Goal: Check status: Check status

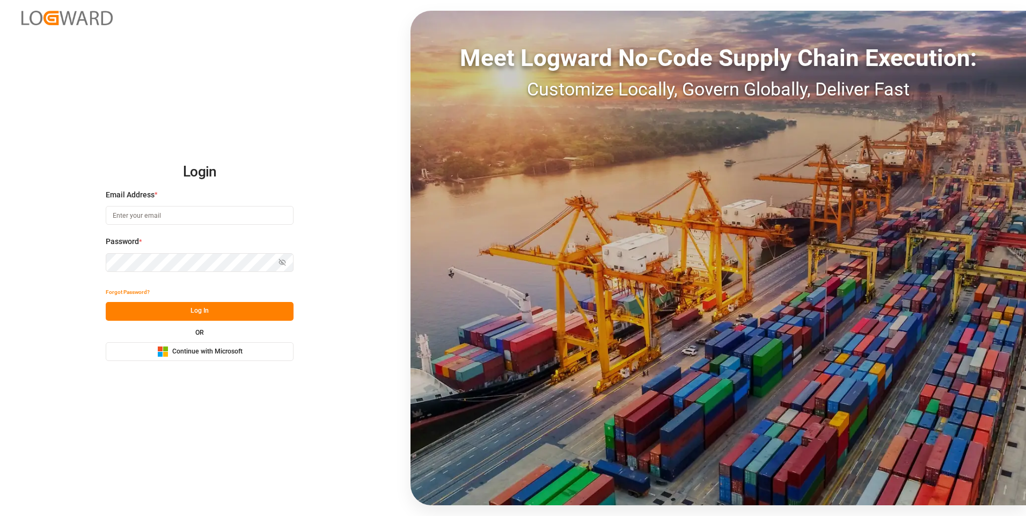
type input "[EMAIL_ADDRESS][DOMAIN_NAME]"
click at [170, 314] on button "Log In" at bounding box center [200, 311] width 188 height 19
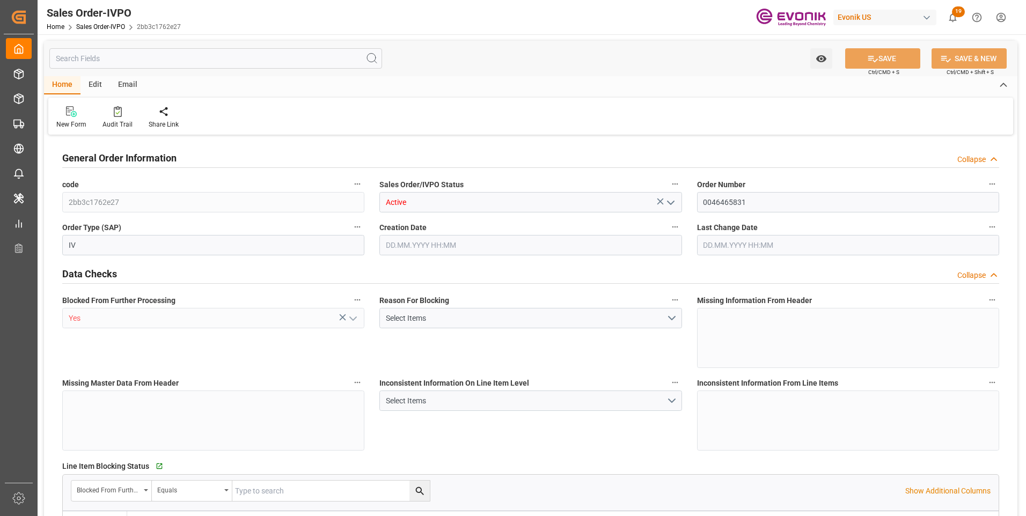
type input "BRSSZ"
type input "0"
type input "1"
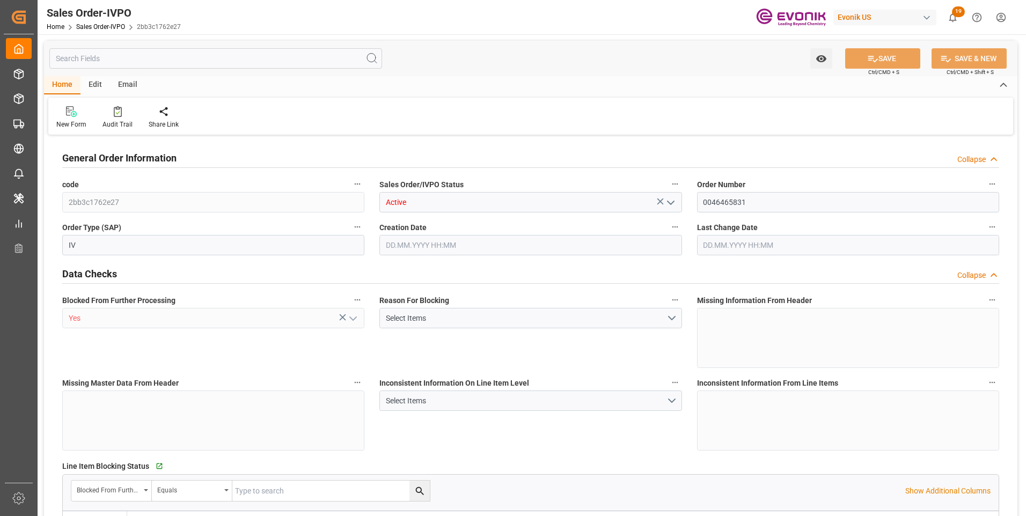
type input "9349.348"
type input "19.3812"
type input "17000"
type input "30"
type input "02.10.2025 12:58"
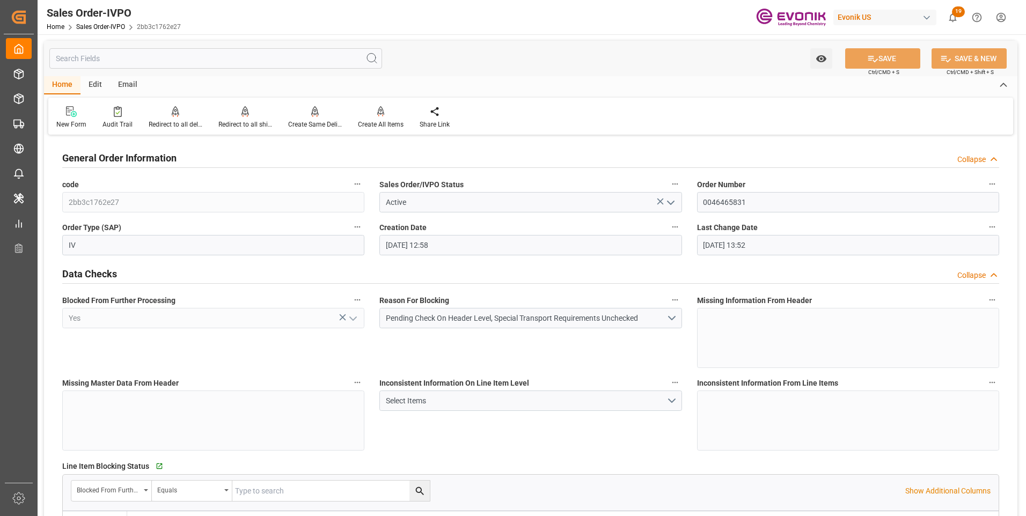
type input "06.10.2025 13:52"
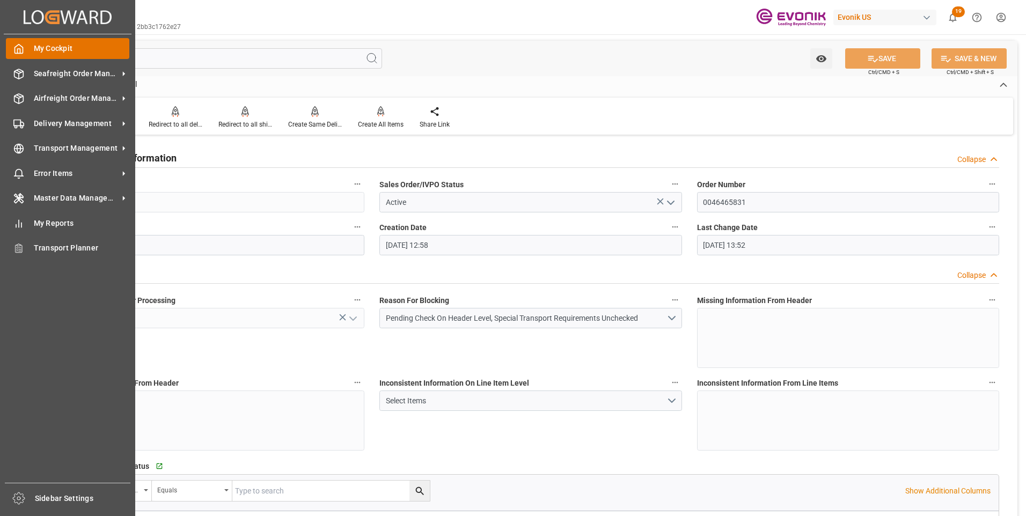
click at [11, 46] on div at bounding box center [15, 48] width 18 height 11
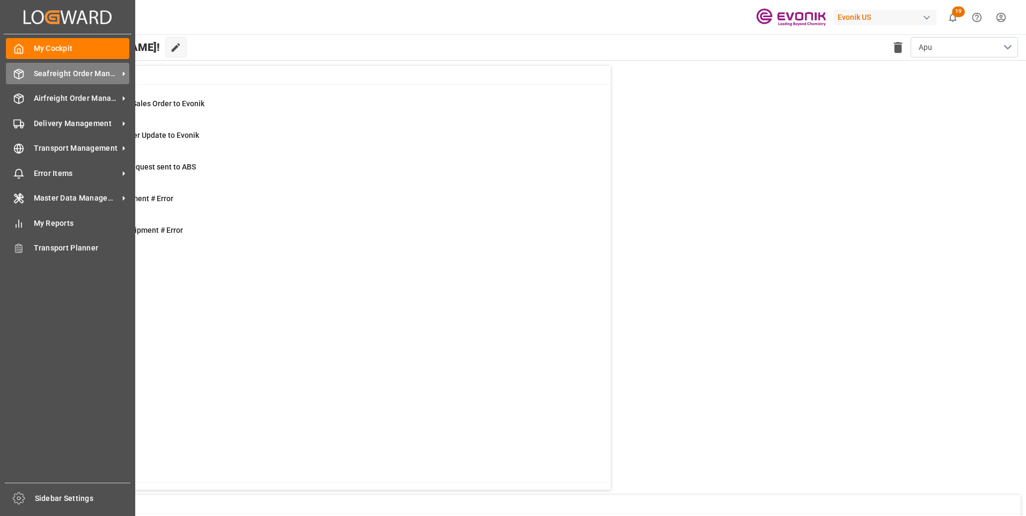
click at [62, 72] on span "Seafreight Order Management" at bounding box center [76, 73] width 85 height 11
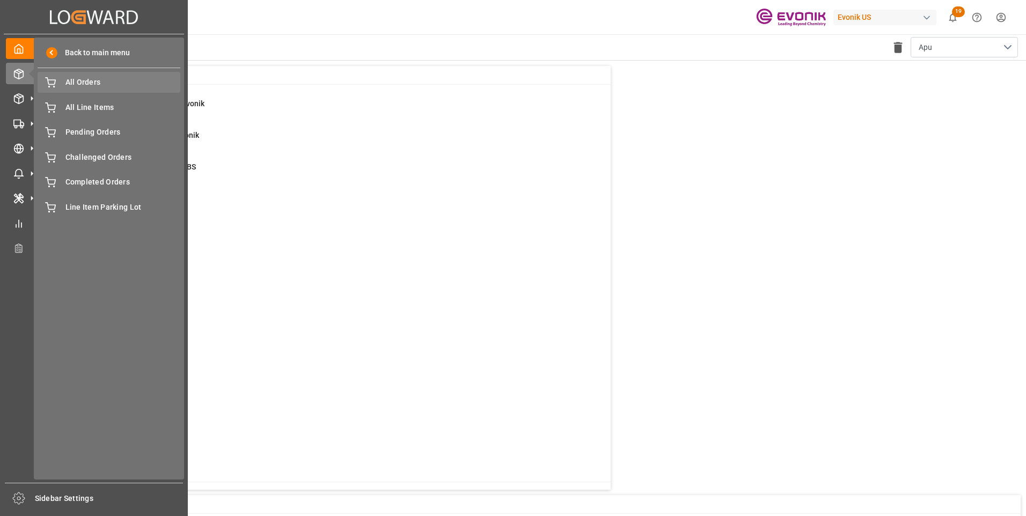
click at [101, 82] on span "All Orders" at bounding box center [122, 82] width 115 height 11
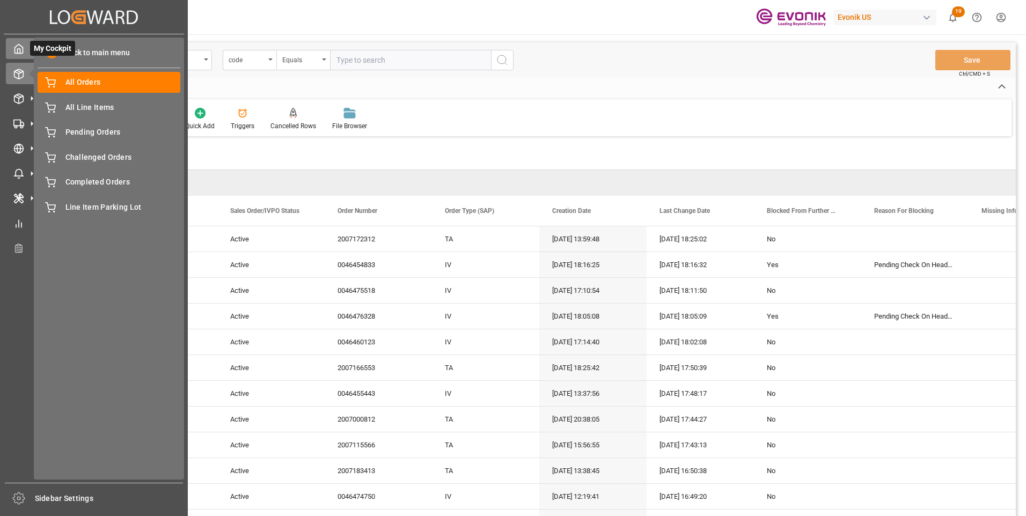
click at [18, 47] on icon at bounding box center [18, 48] width 11 height 11
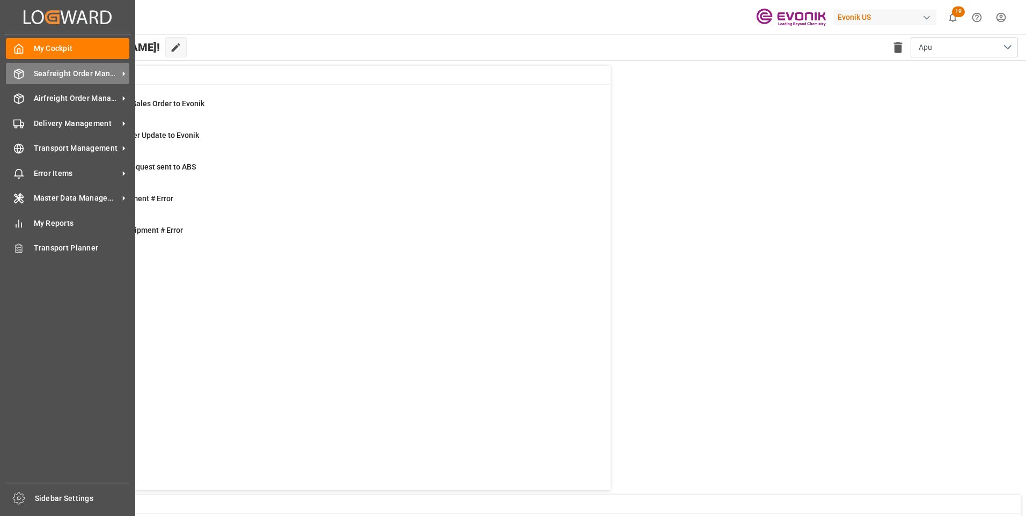
click at [58, 70] on span "Seafreight Order Management" at bounding box center [76, 73] width 85 height 11
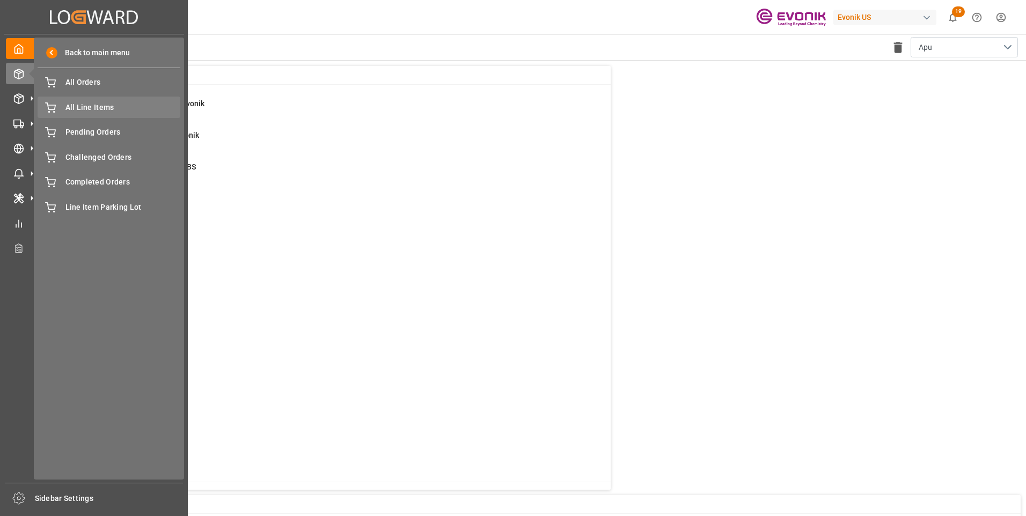
click at [86, 104] on span "All Line Items" at bounding box center [122, 107] width 115 height 11
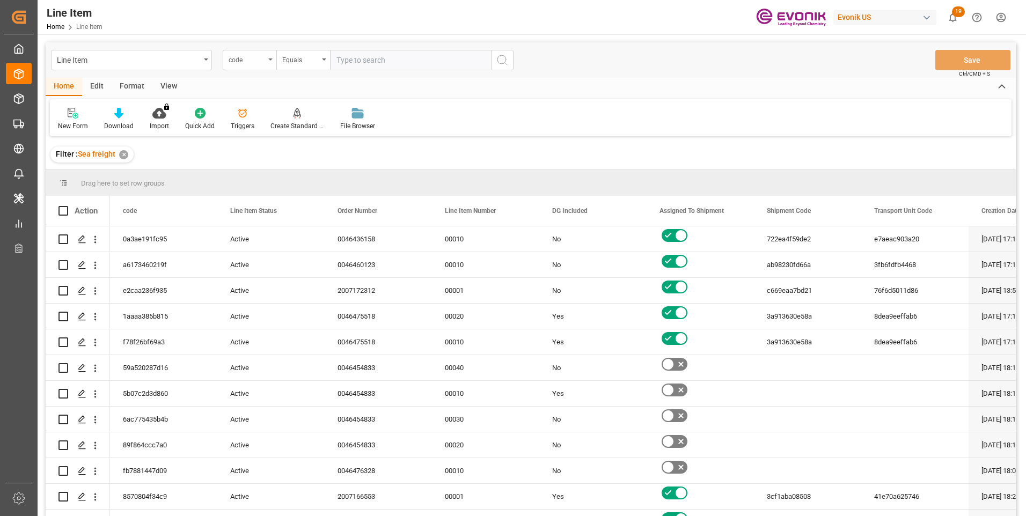
click at [269, 57] on div "code" at bounding box center [250, 60] width 54 height 20
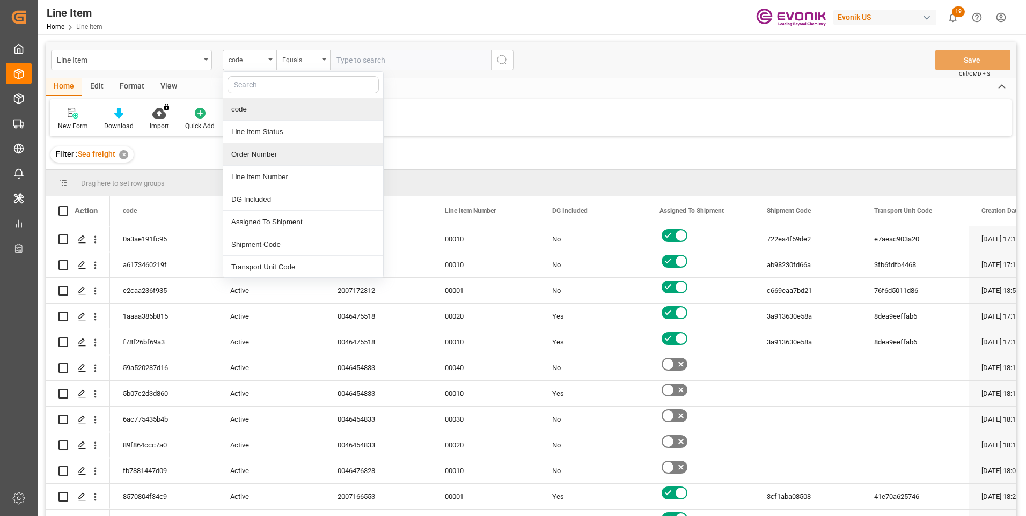
click at [245, 151] on div "Order Number" at bounding box center [303, 154] width 160 height 23
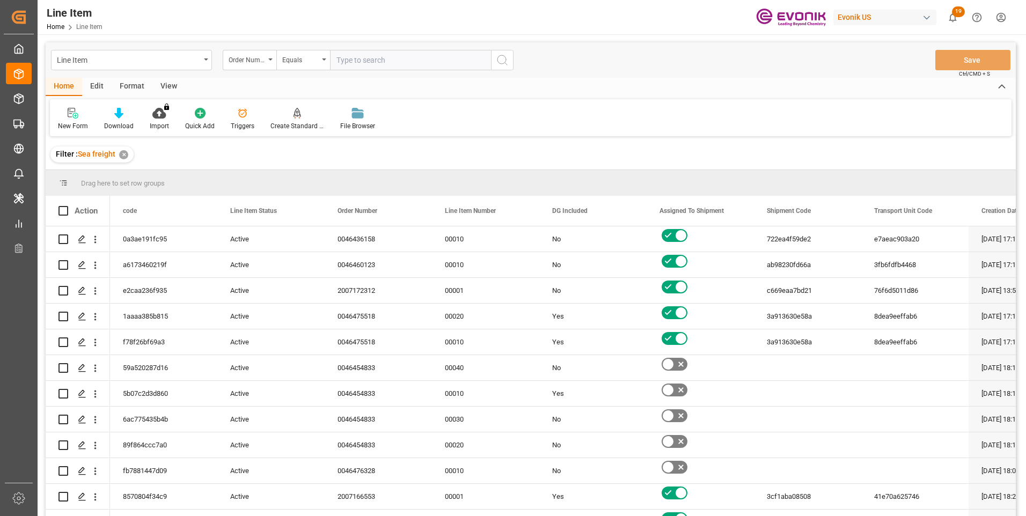
click at [353, 60] on input "text" at bounding box center [410, 60] width 161 height 20
paste input "0046467184"
type input "0046467184"
click at [510, 60] on button "search button" at bounding box center [502, 60] width 23 height 20
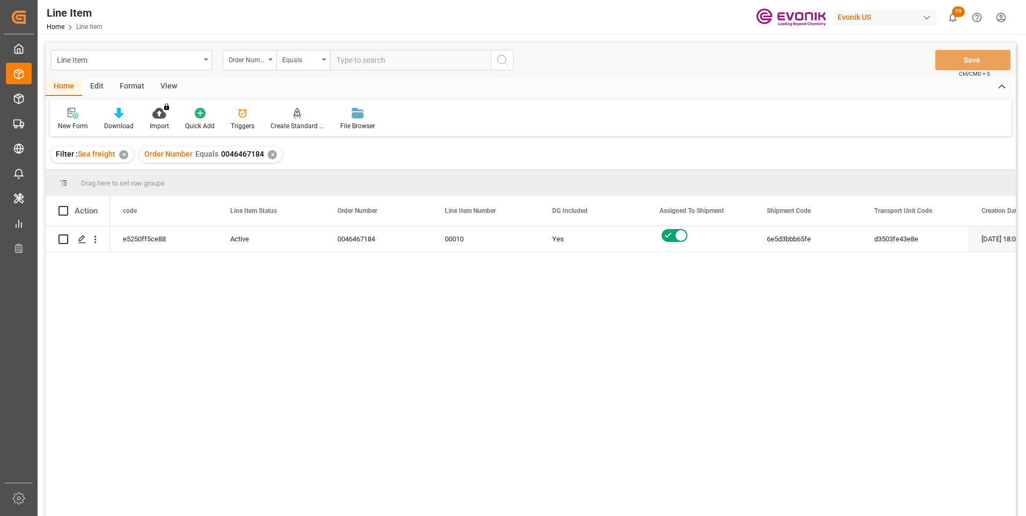
click at [168, 83] on div "View" at bounding box center [168, 87] width 33 height 18
click at [124, 118] on icon at bounding box center [121, 113] width 11 height 11
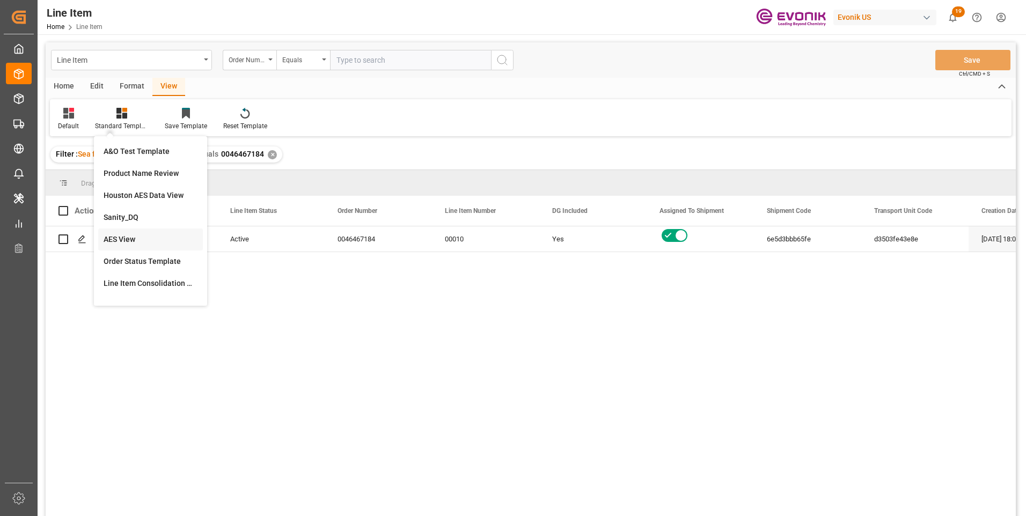
click at [115, 237] on div "AES View" at bounding box center [151, 239] width 94 height 11
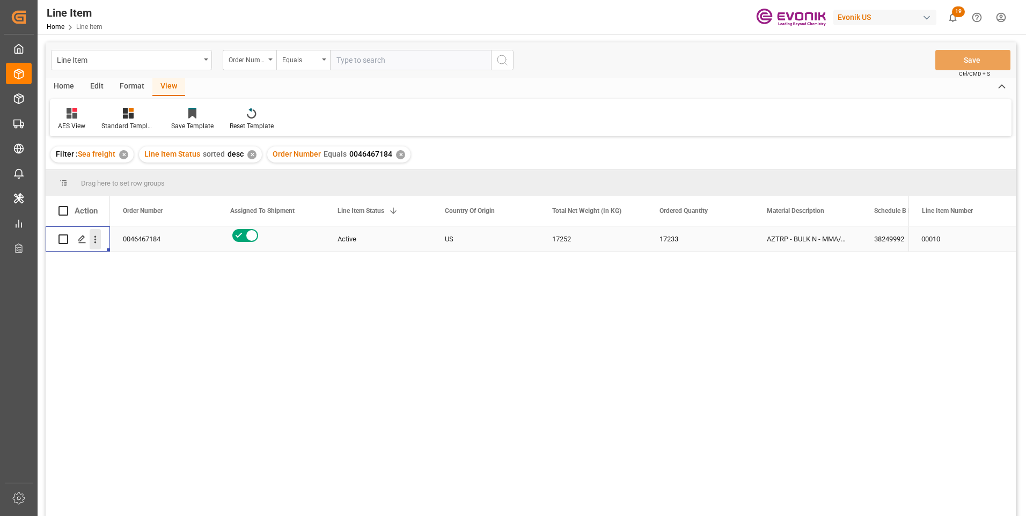
click at [94, 239] on icon "open menu" at bounding box center [95, 239] width 11 height 11
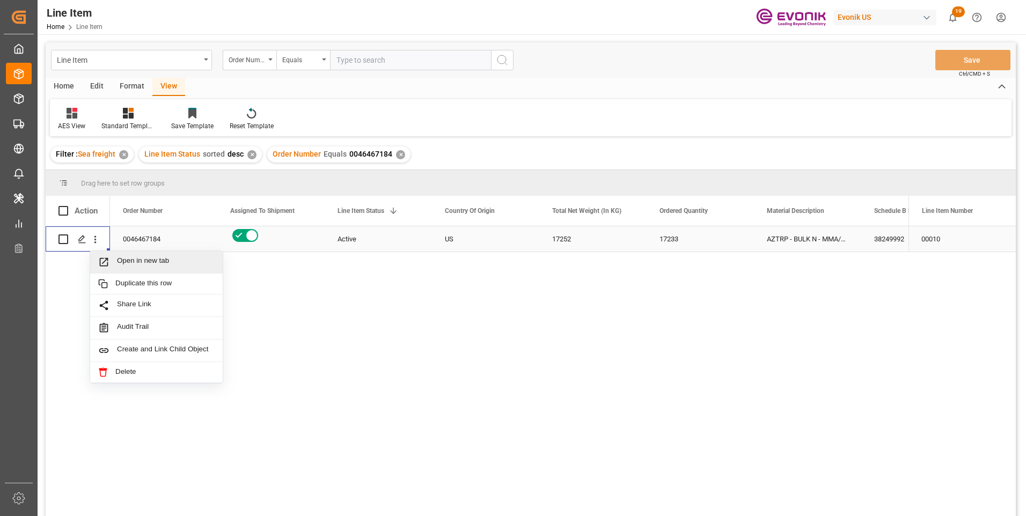
click at [115, 257] on span "Press SPACE to select this row." at bounding box center [107, 262] width 19 height 11
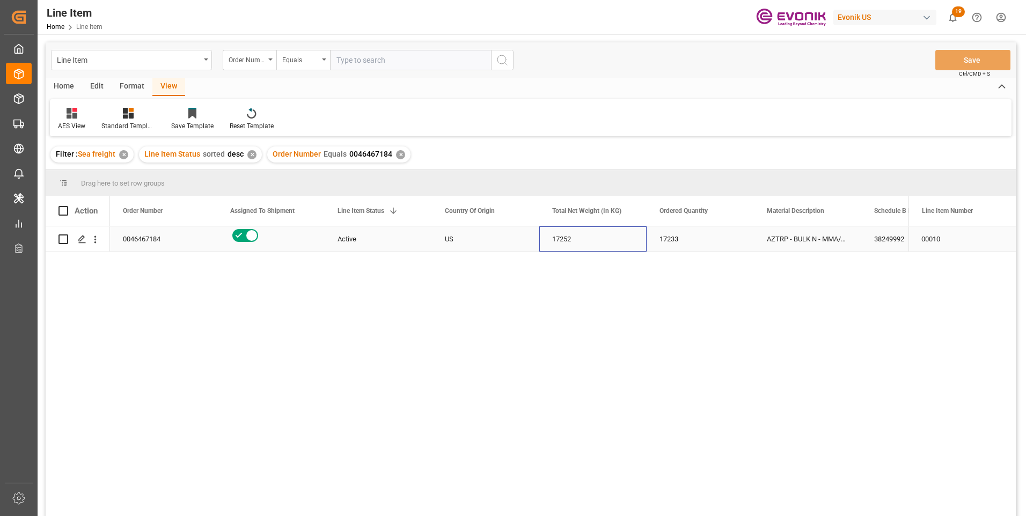
click at [571, 237] on div "17252" at bounding box center [592, 238] width 107 height 25
drag, startPoint x: 873, startPoint y: 238, endPoint x: 878, endPoint y: 248, distance: 11.5
click at [873, 238] on div "38249992" at bounding box center [914, 238] width 107 height 25
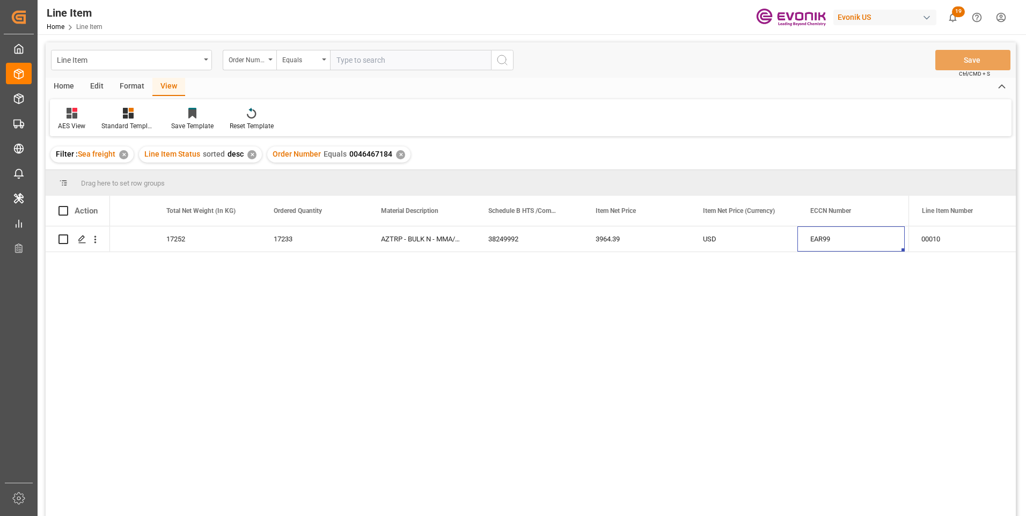
scroll to position [0, 386]
click at [622, 238] on div "3964.39" at bounding box center [636, 238] width 107 height 25
click at [827, 236] on div "EAR99" at bounding box center [851, 239] width 82 height 25
click at [351, 57] on input "text" at bounding box center [410, 60] width 161 height 20
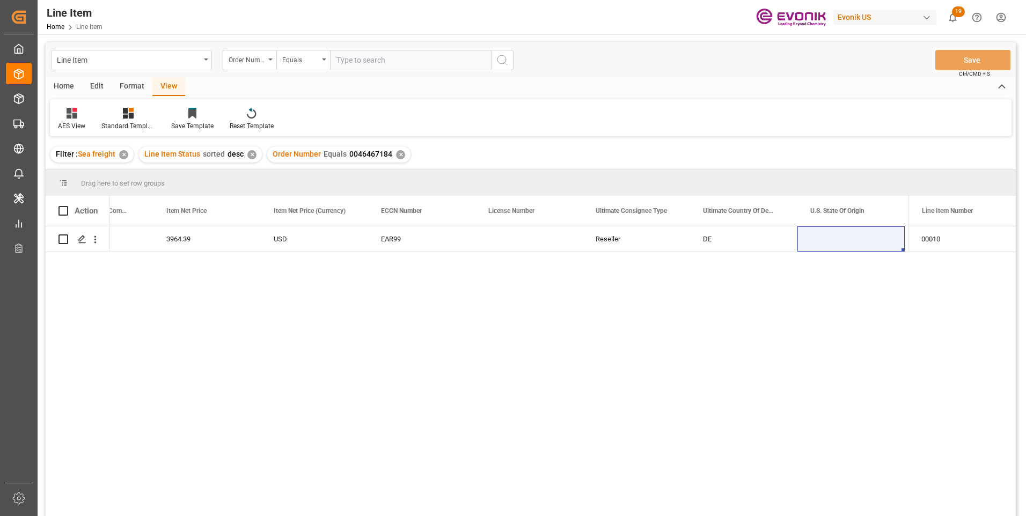
paste input "0046467185"
type input "0046467185"
click at [507, 55] on icon "search button" at bounding box center [502, 60] width 13 height 13
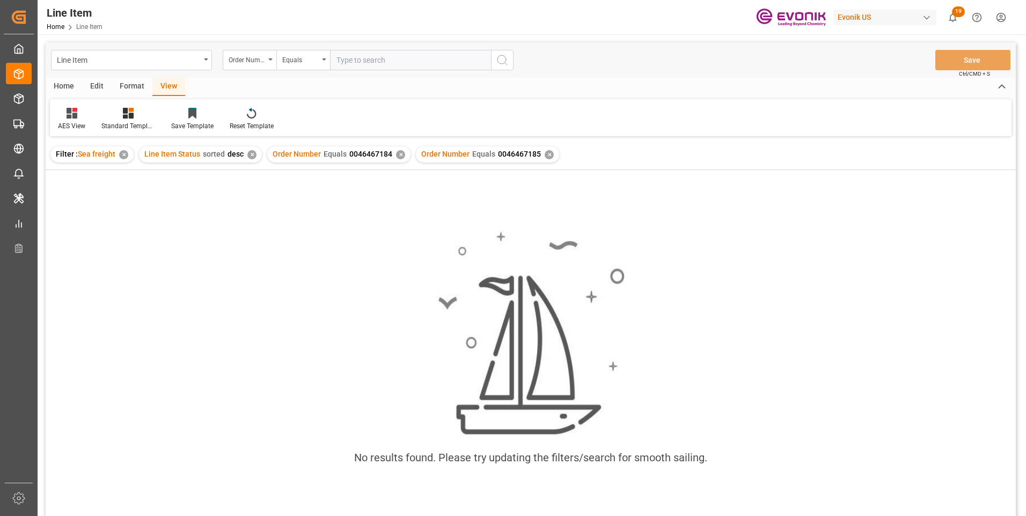
click at [396, 152] on div "✕" at bounding box center [400, 154] width 9 height 9
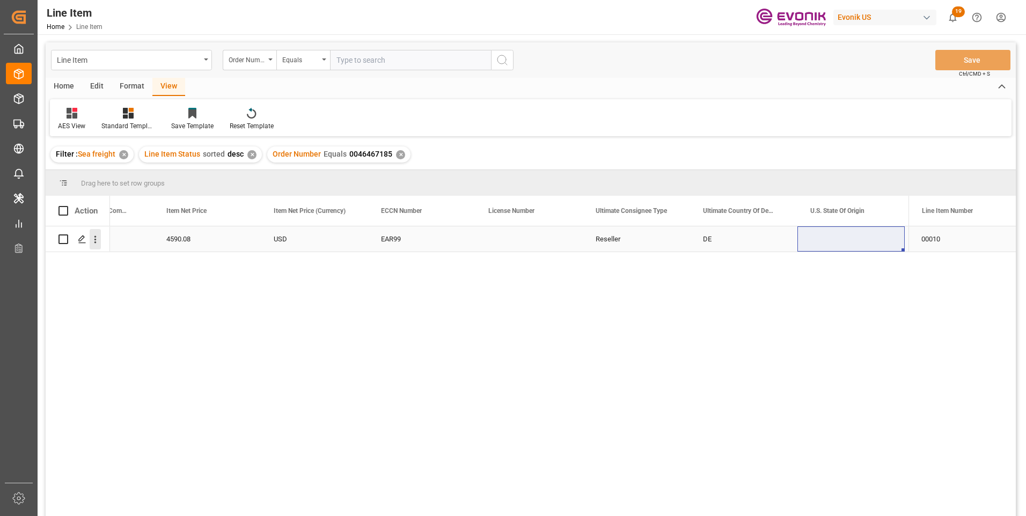
click at [98, 242] on icon "open menu" at bounding box center [95, 239] width 11 height 11
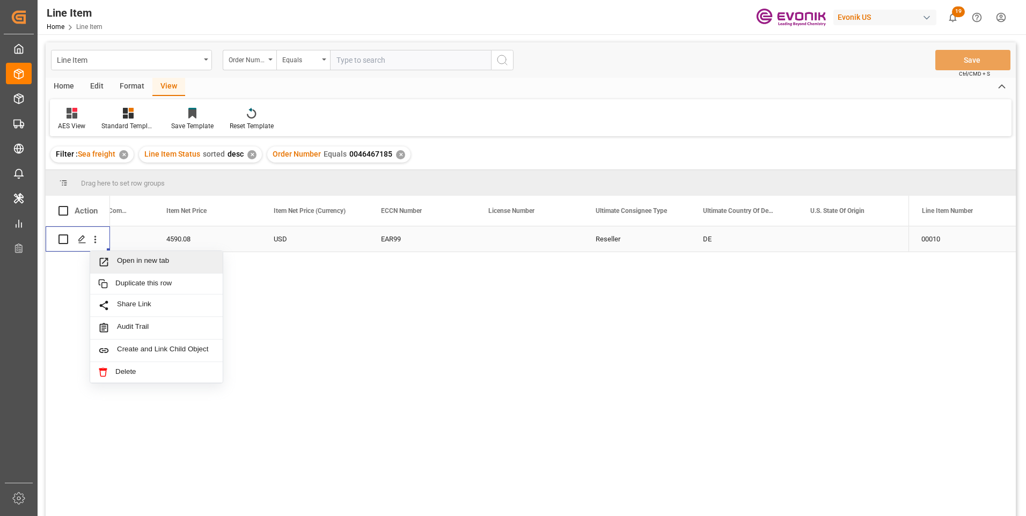
click at [119, 261] on span "Open in new tab" at bounding box center [166, 262] width 98 height 11
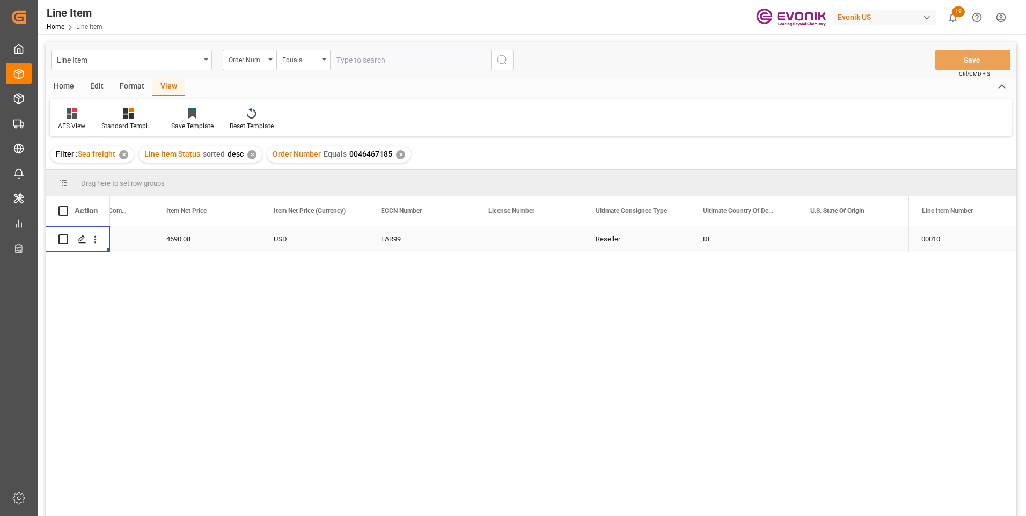
click at [192, 240] on div "4590.08" at bounding box center [206, 238] width 107 height 25
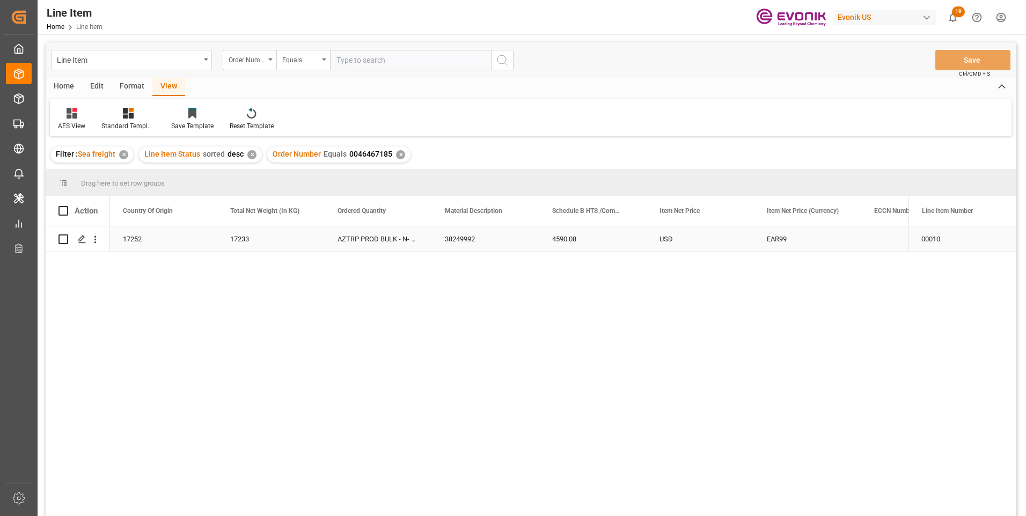
scroll to position [0, 322]
click at [250, 236] on div "17252" at bounding box center [270, 238] width 107 height 25
drag, startPoint x: 673, startPoint y: 240, endPoint x: 632, endPoint y: 280, distance: 57.7
click at [673, 240] on div "4590.08" at bounding box center [700, 238] width 107 height 25
click at [802, 241] on div "USD" at bounding box center [807, 238] width 107 height 25
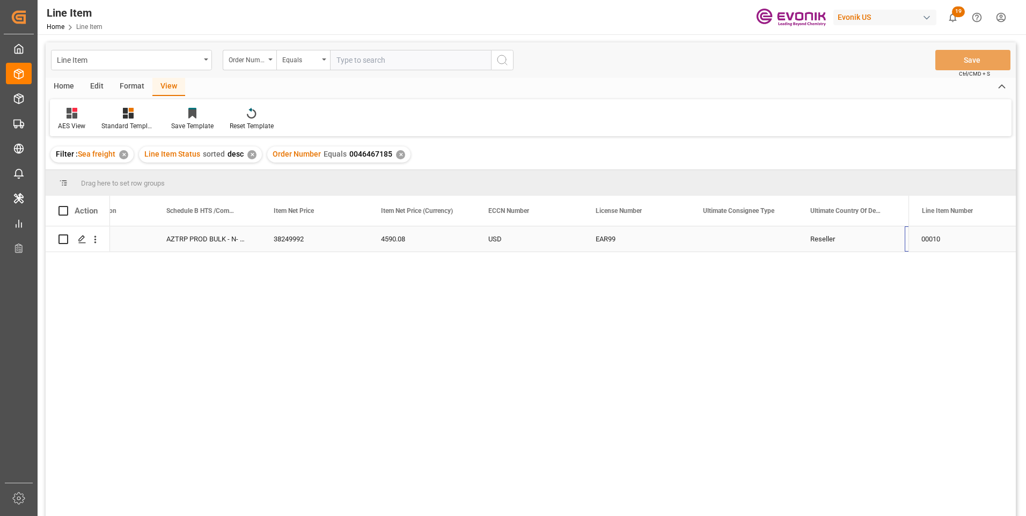
scroll to position [0, 815]
click at [348, 57] on input "text" at bounding box center [410, 60] width 161 height 20
paste input "0046467184"
type input "0046467184"
click at [506, 61] on circle "search button" at bounding box center [501, 59] width 9 height 9
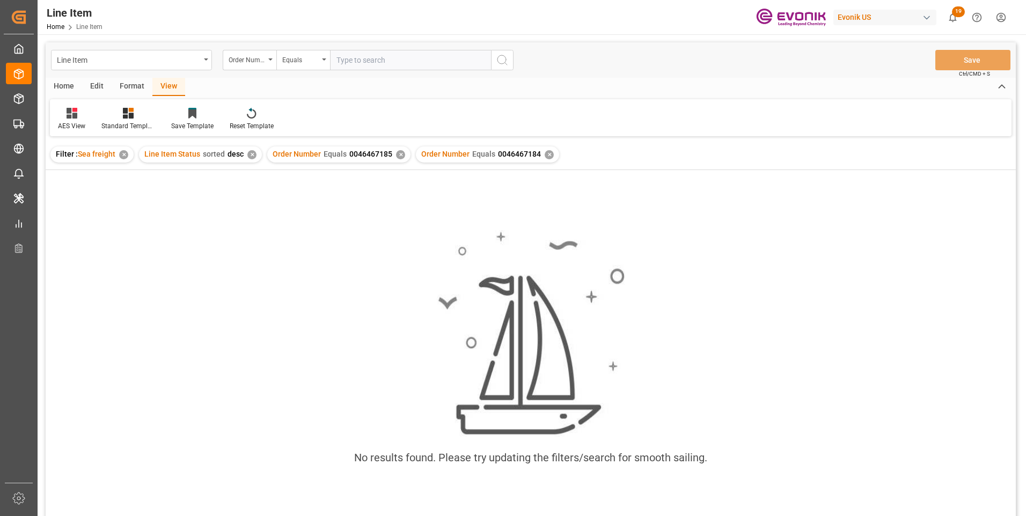
click at [248, 155] on div "✕" at bounding box center [251, 154] width 9 height 9
click at [273, 152] on div "✕" at bounding box center [272, 154] width 9 height 9
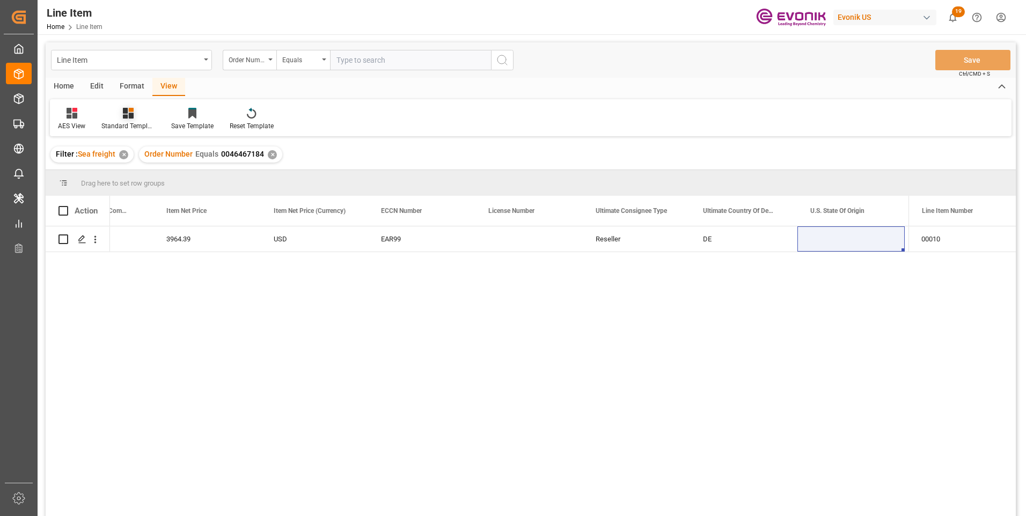
click at [123, 114] on icon at bounding box center [128, 113] width 11 height 11
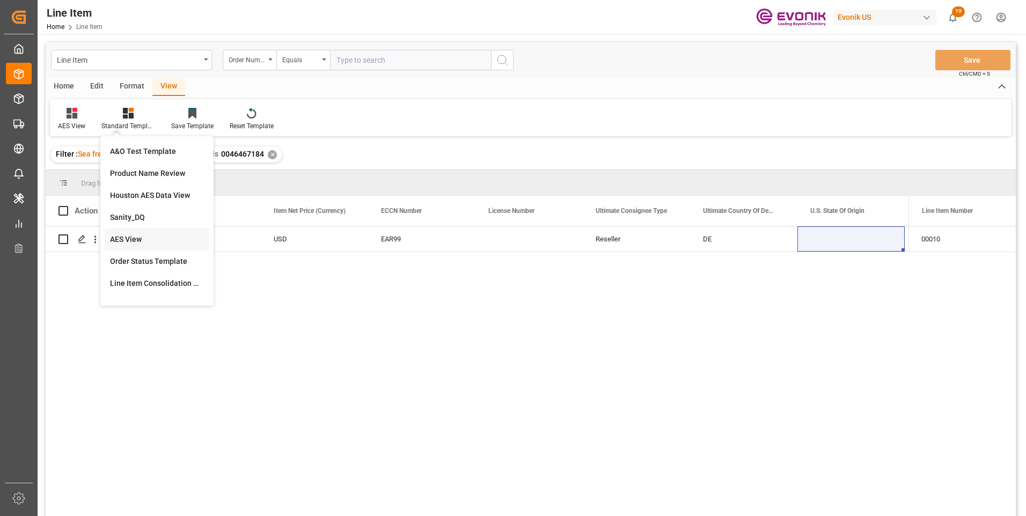
click at [134, 238] on div "AES View" at bounding box center [157, 239] width 94 height 11
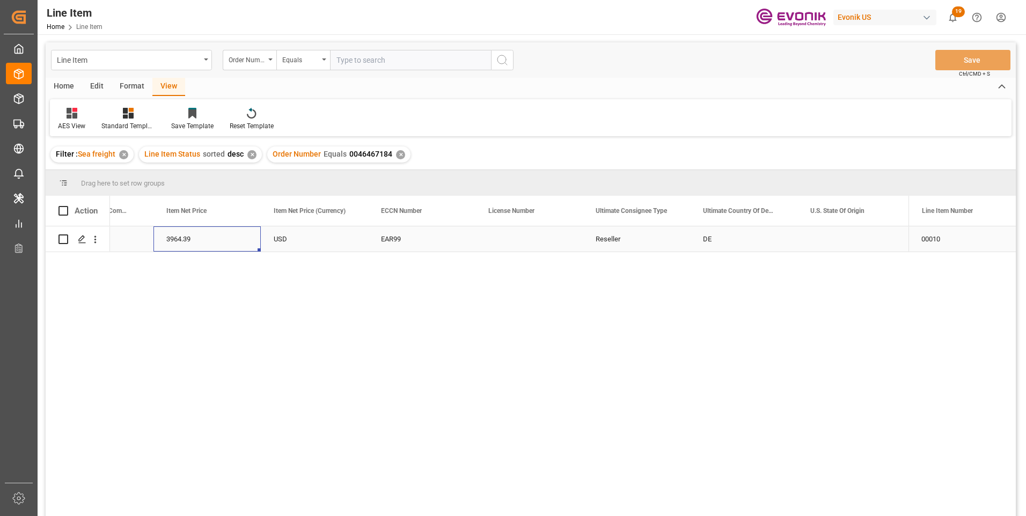
click at [194, 241] on div "3964.39" at bounding box center [206, 238] width 107 height 25
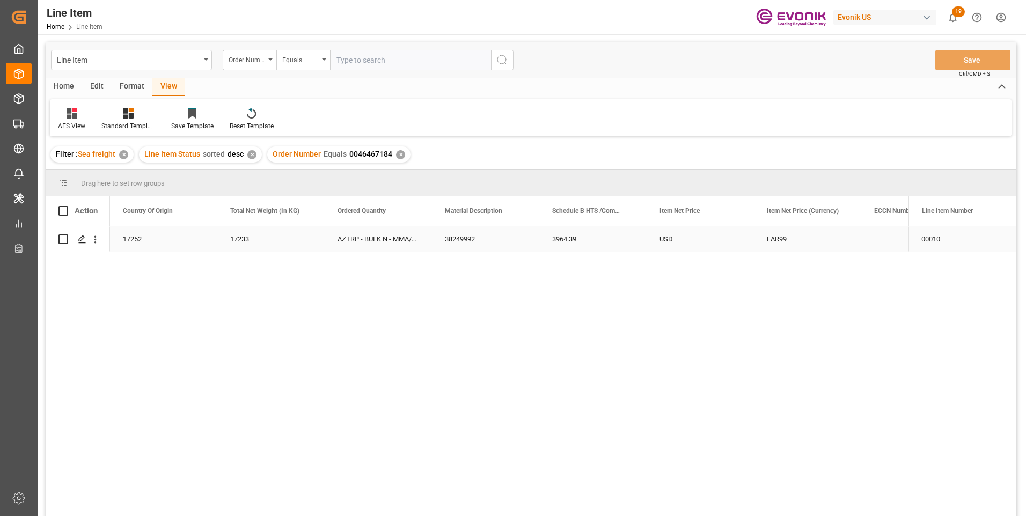
scroll to position [0, 322]
click at [665, 237] on div "3964.39" at bounding box center [700, 238] width 107 height 25
click at [359, 62] on input "text" at bounding box center [410, 60] width 161 height 20
paste input "0046467185"
type input "0046467185"
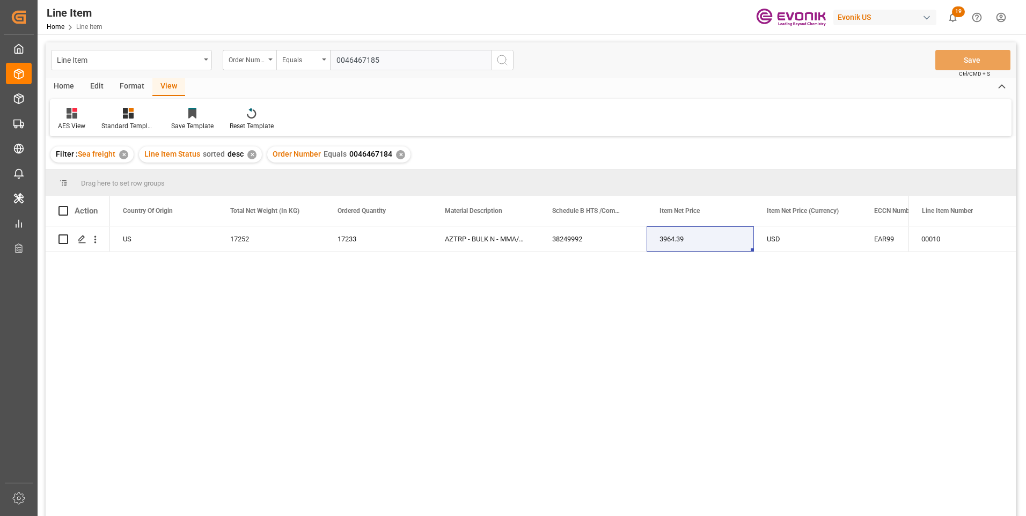
click at [506, 58] on icon "search button" at bounding box center [502, 60] width 13 height 13
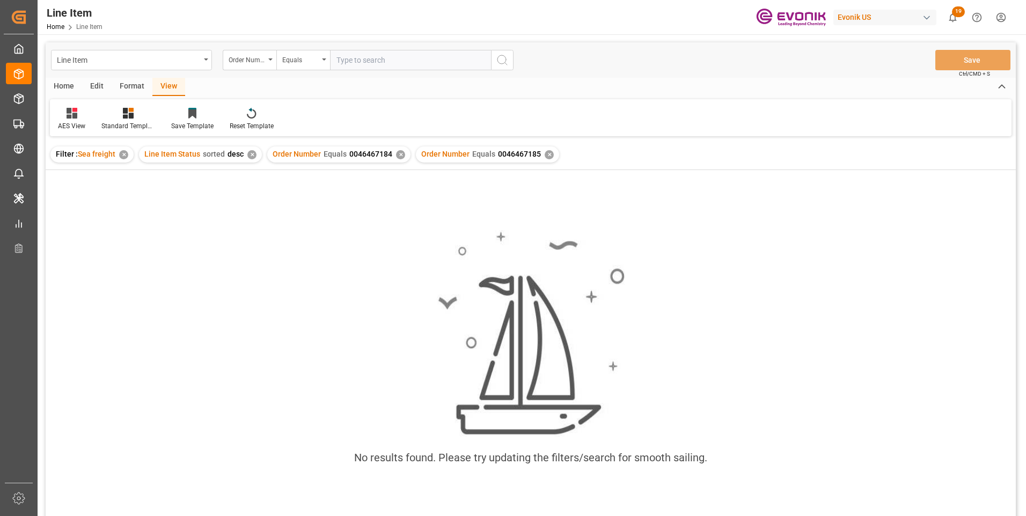
click at [396, 155] on div "✕" at bounding box center [400, 154] width 9 height 9
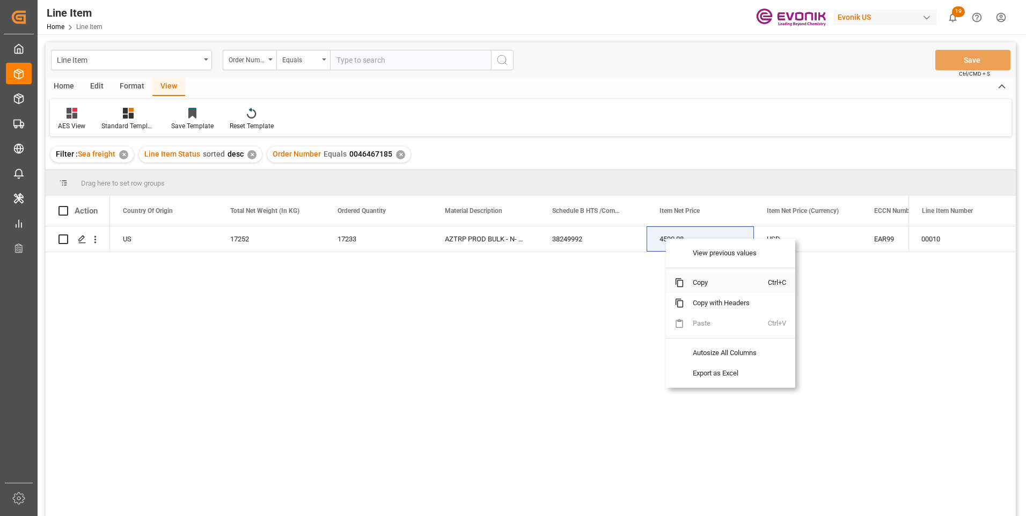
click at [688, 277] on span "Copy" at bounding box center [726, 283] width 84 height 20
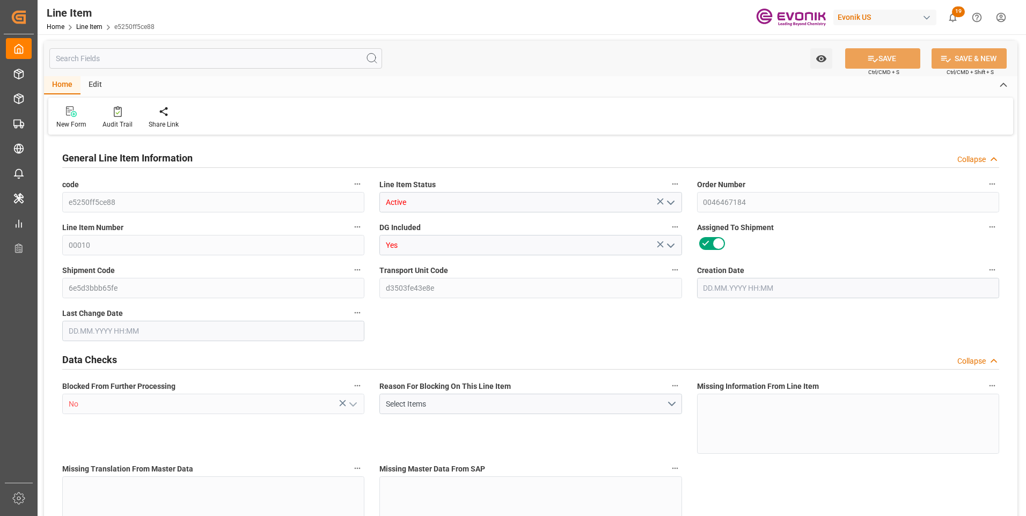
type input "0"
type input "17252"
type input "0"
type input "17233"
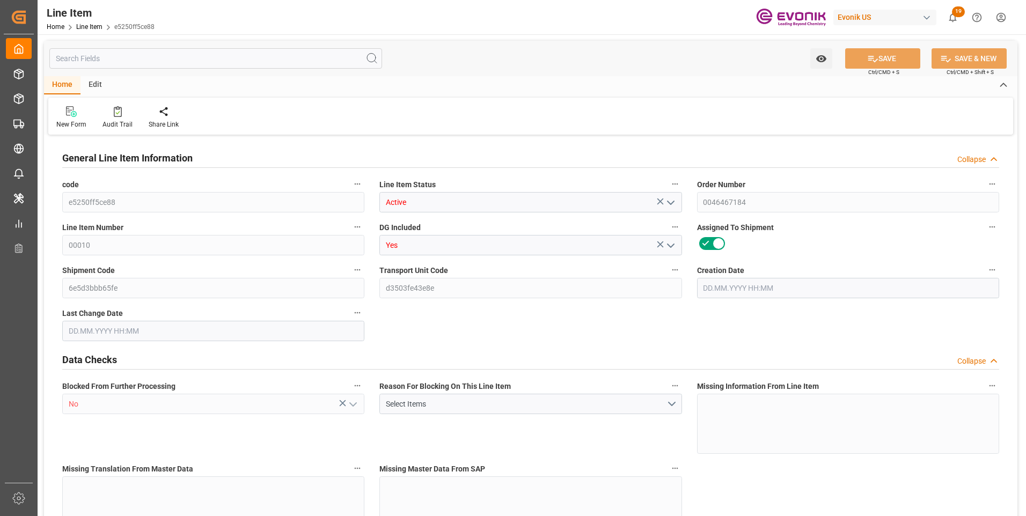
type input "3964.39"
type input "17233"
type input "38000"
type input "17252"
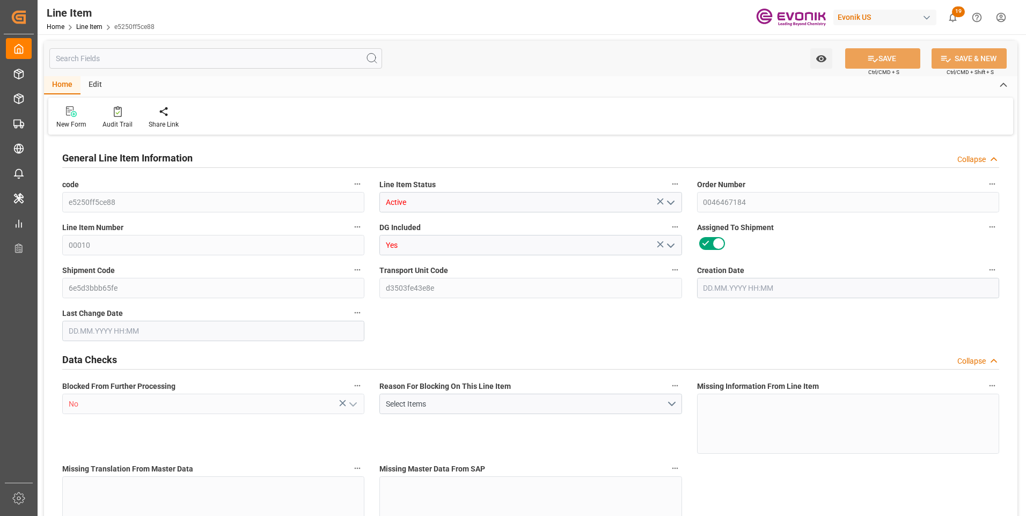
type input "17252"
type input "0"
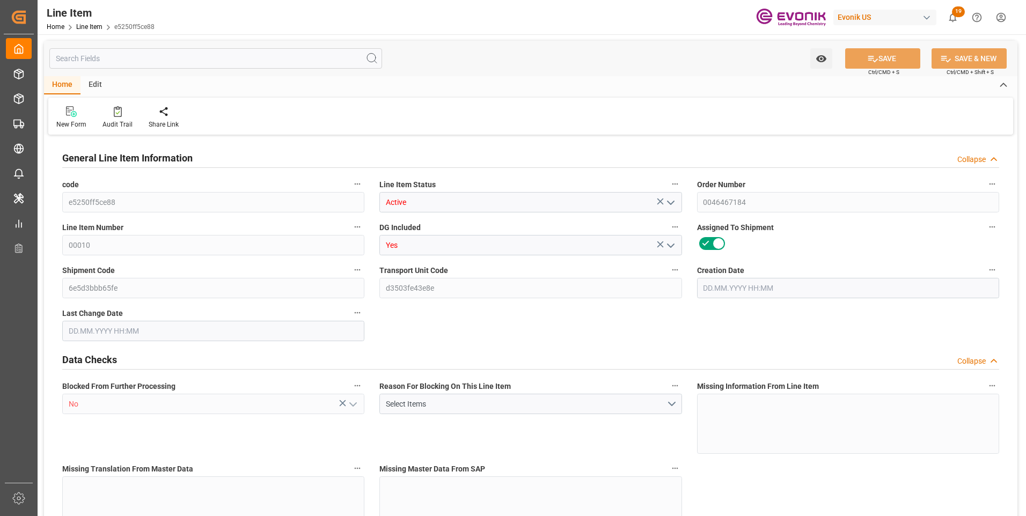
type input "0"
type input "06.08.2025 18:05"
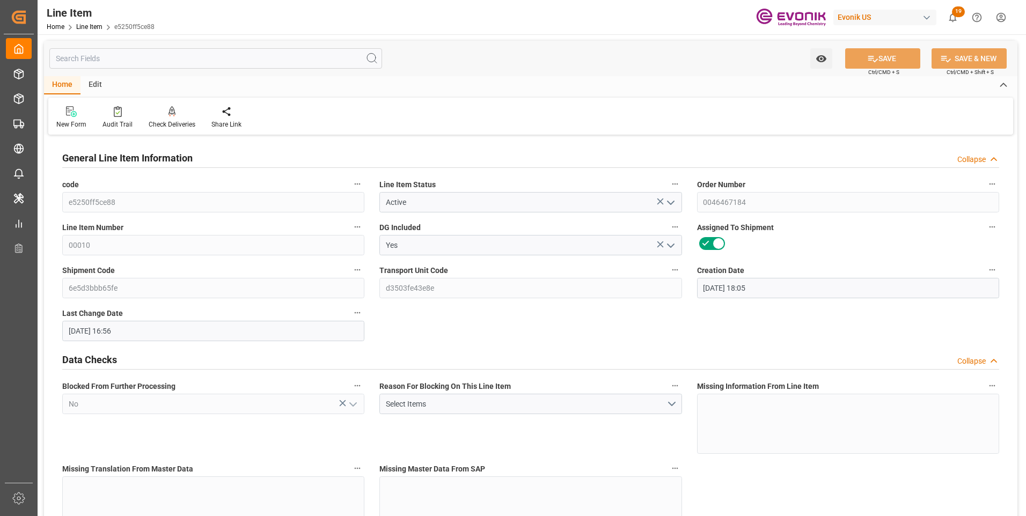
type input "07.09.2025 16:56"
type input "24.11.2025"
type input "10.10.2025"
type input "05.10.2025"
click at [173, 60] on input "text" at bounding box center [215, 58] width 333 height 20
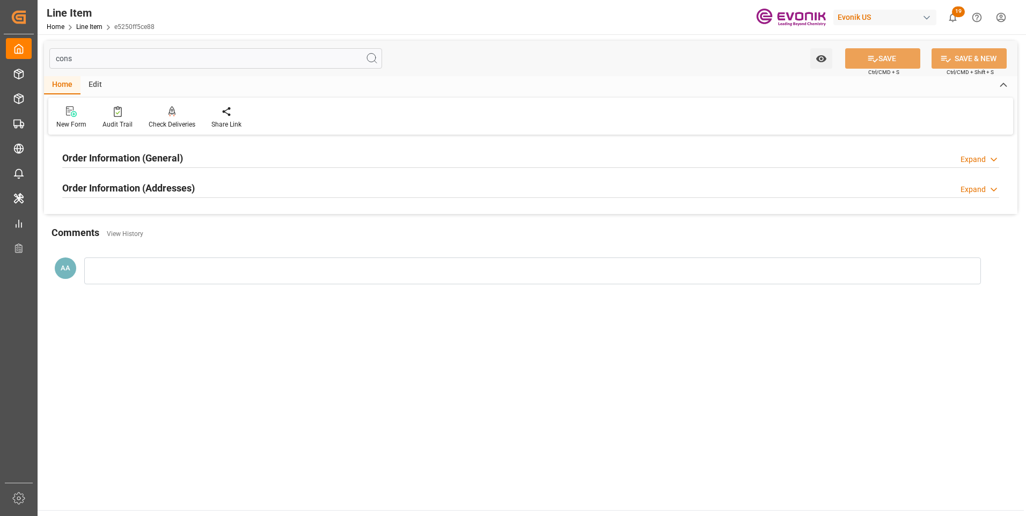
type input "cons"
click at [158, 159] on h2 "Order Information (General)" at bounding box center [122, 158] width 121 height 14
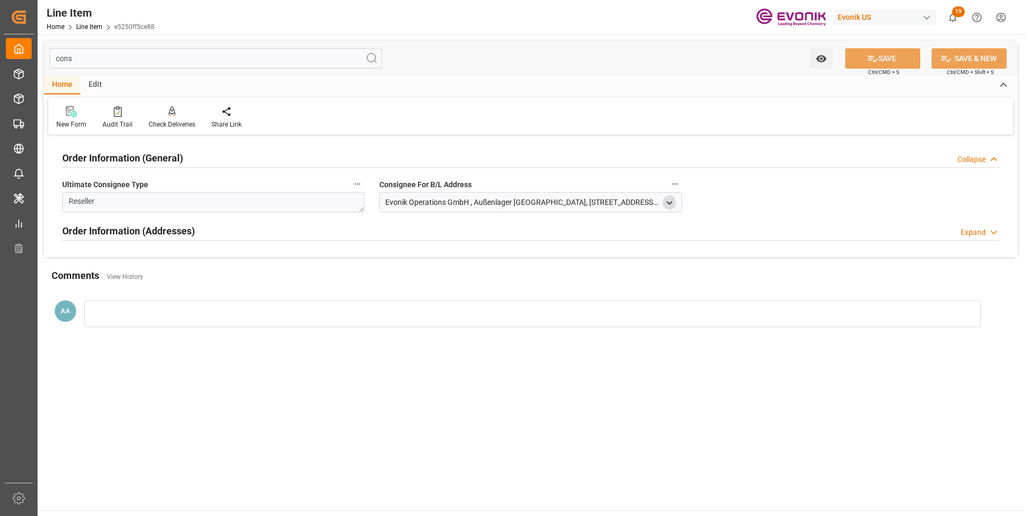
click at [671, 203] on icon "open menu" at bounding box center [669, 203] width 9 height 9
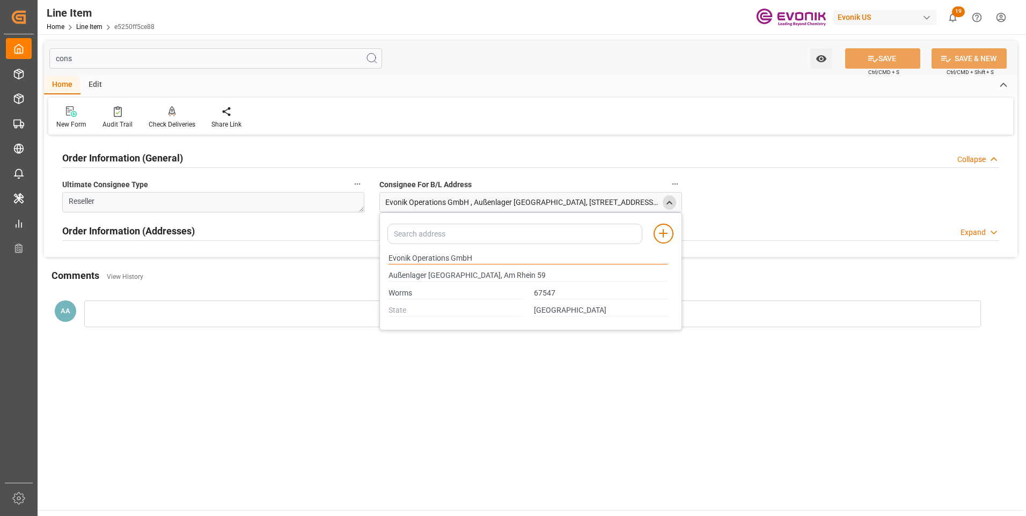
drag, startPoint x: 448, startPoint y: 259, endPoint x: 358, endPoint y: 259, distance: 89.1
click at [358, 259] on div "cons Watch Option SAVE Ctrl/CMD + S SAVE & NEW Ctrl/CMD + Shift + S Home Edit N…" at bounding box center [531, 193] width 974 height 304
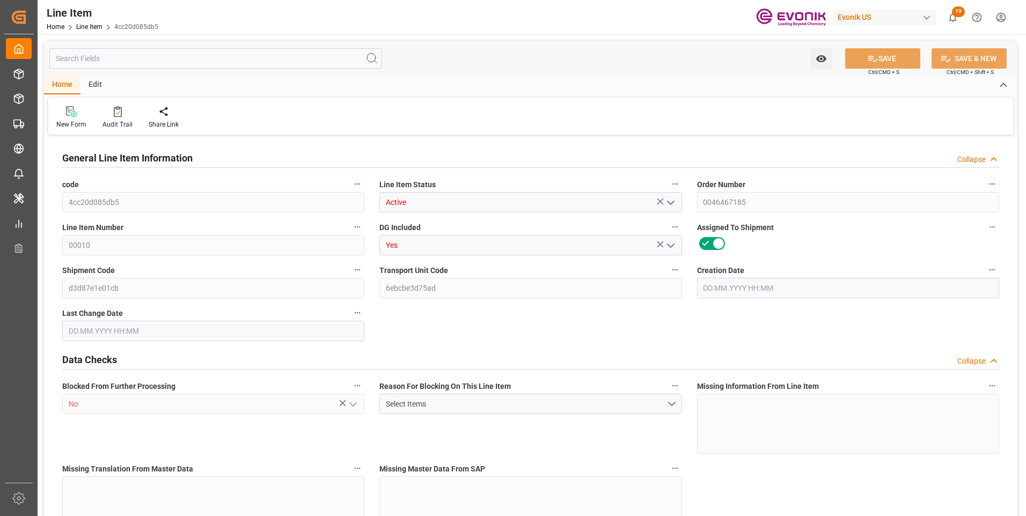
type input "4cc20d085db5"
type input "Active"
type input "0046467185"
type input "00010"
type input "Yes"
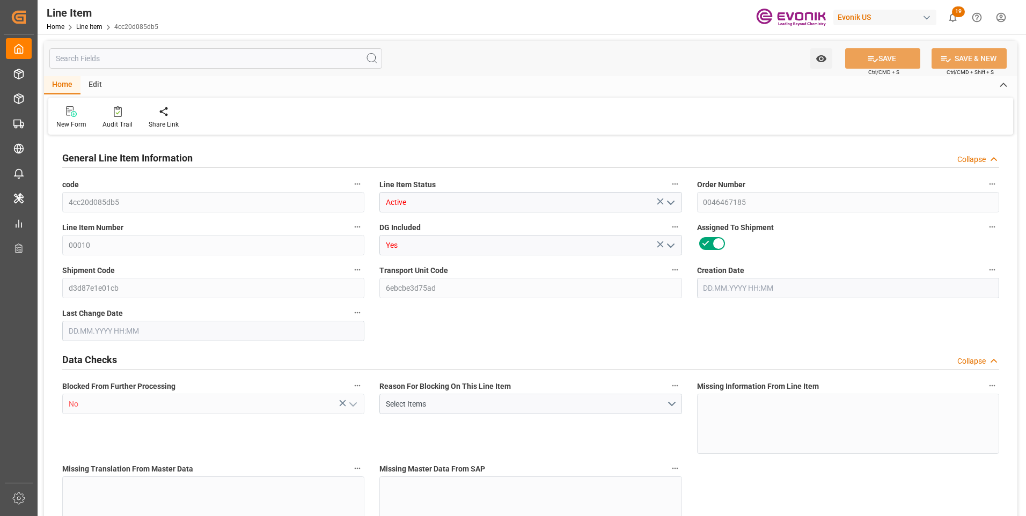
type input "d3d87e1e01cb"
type input "6ebcbe3d75ad"
type input "No"
type input "KGM"
type input "99990341"
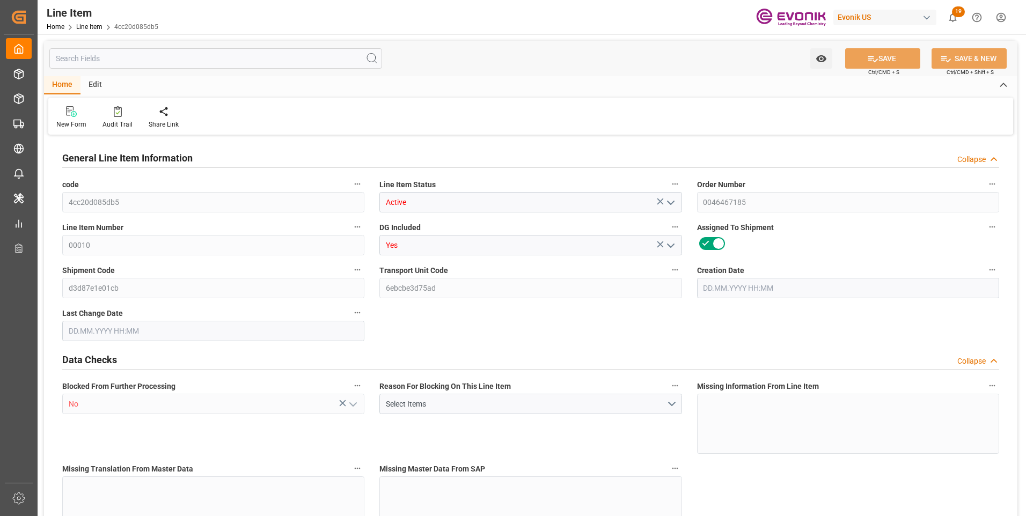
type textarea "AZTRP PROD BULK - N- MMA/MEOH"
type input "USD"
type input "BULQ"
type input "38249992"
type input "EAR99"
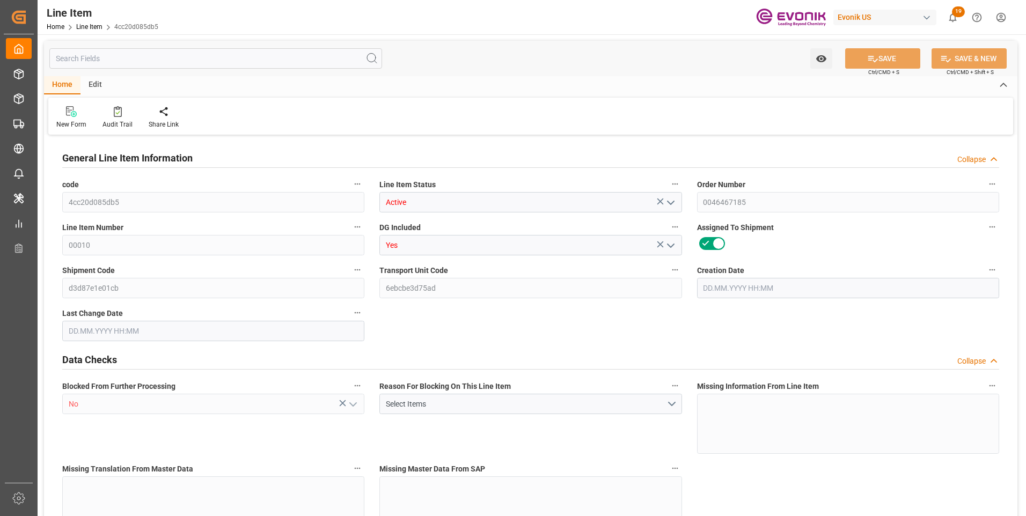
type input "US"
type input "KGM"
type input "LBR"
type input "KGM"
type textarea "KGM"
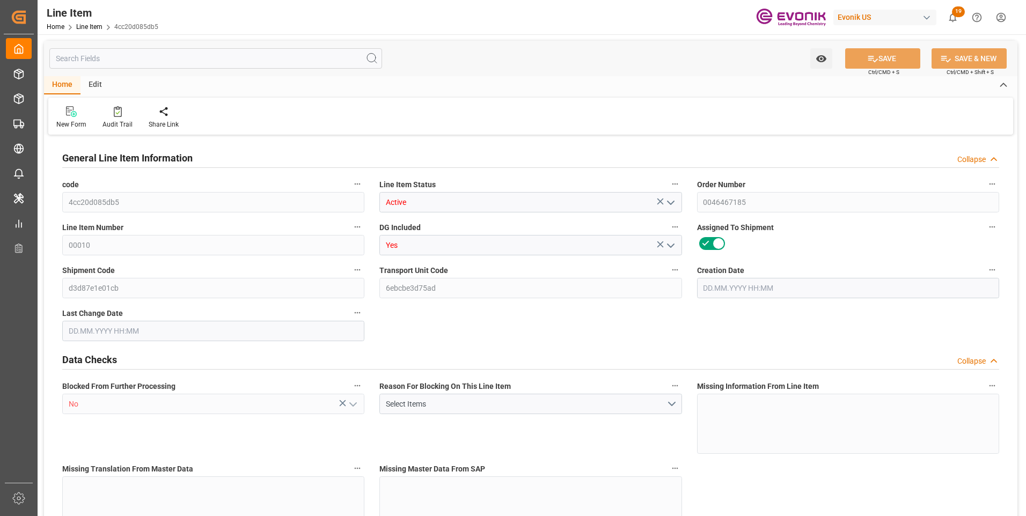
type input "KGM"
type textarea "KGM"
type input "M3"
type textarea "DMQ"
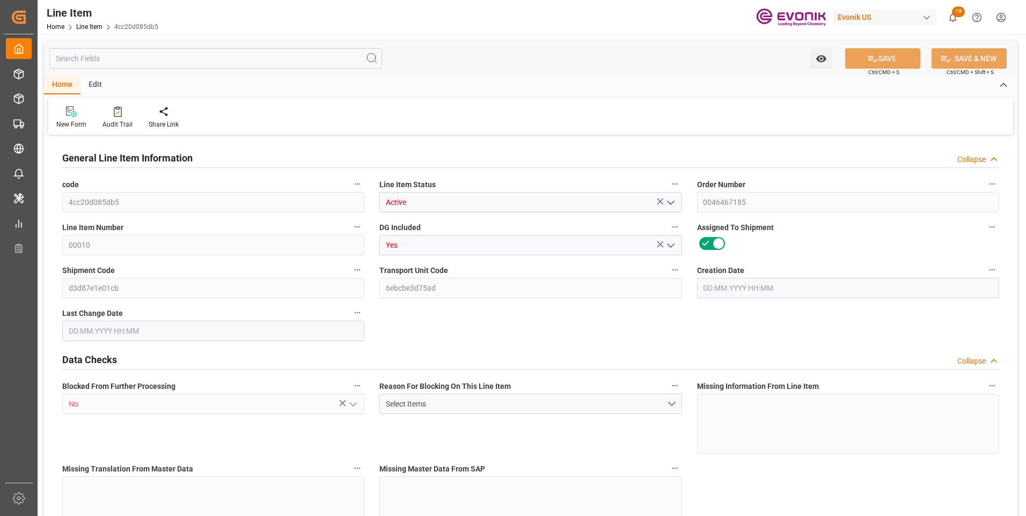
type input "0"
type input "17252"
type input "0"
type input "17233"
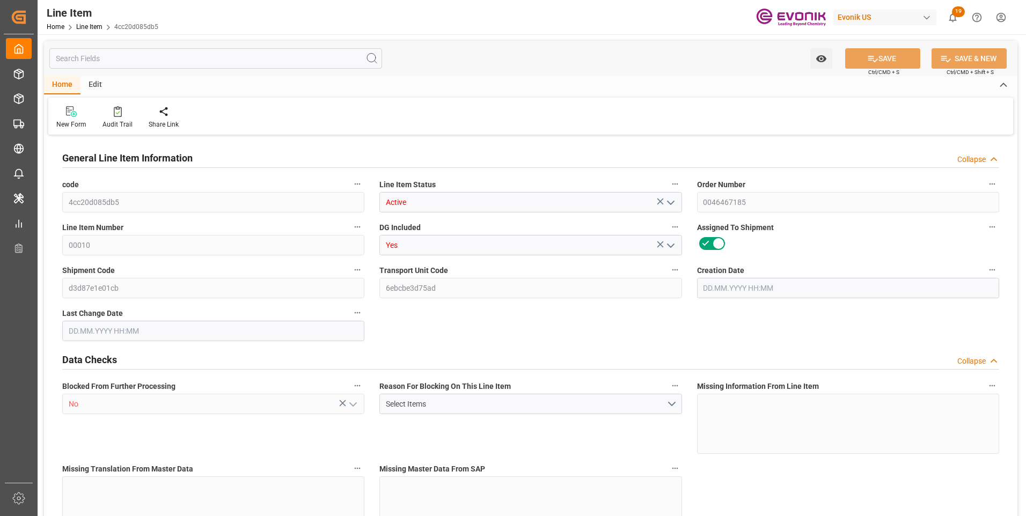
type input "4590.08"
type input "17233"
type input "38000"
type input "17252"
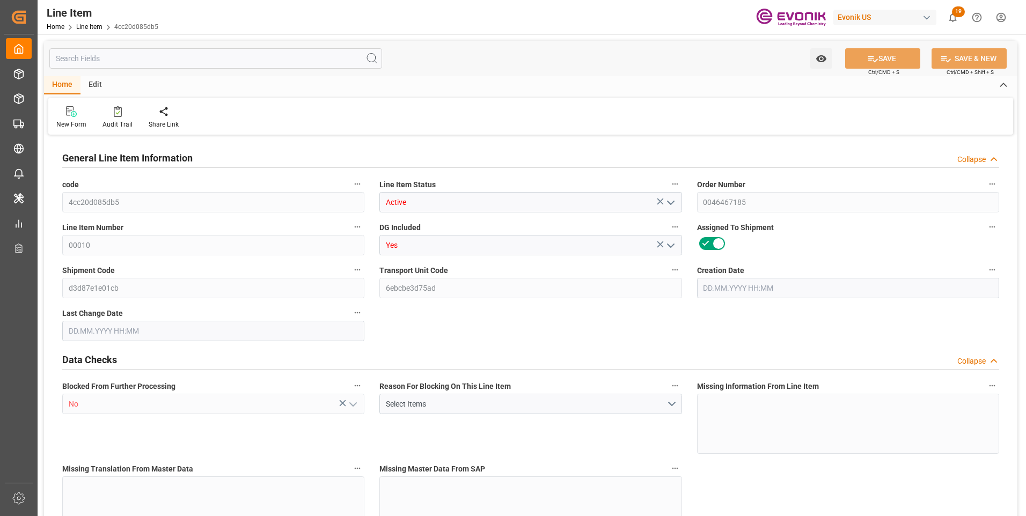
type input "17252"
type input "0"
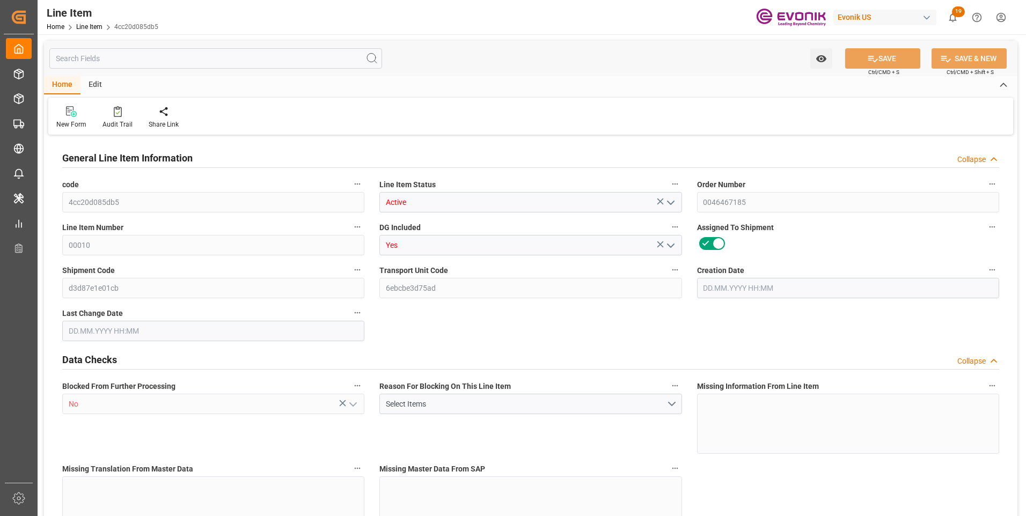
type input "0"
type input "06.08.2025 18:07"
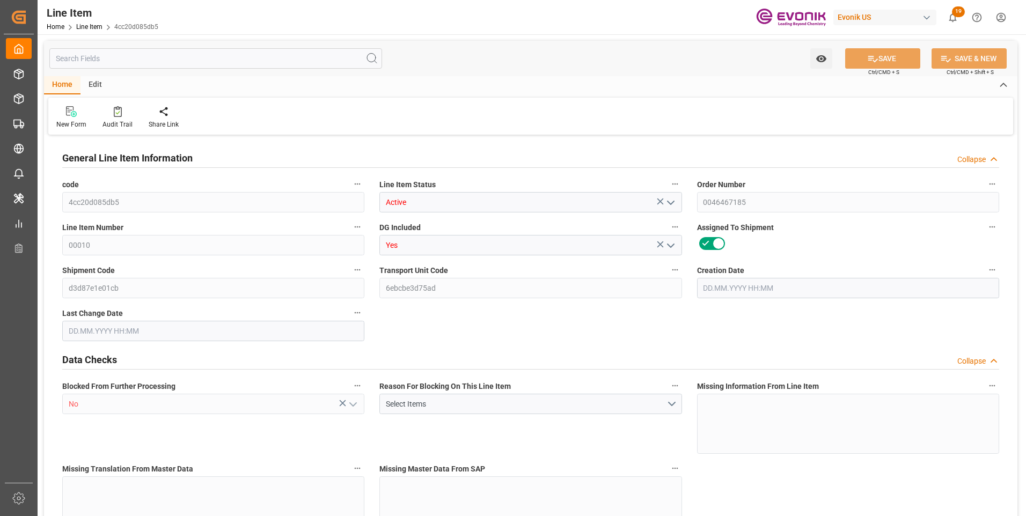
type input "07.09.2025 17:05"
type input "24.11.2025"
type input "10.10.2025"
type input "05.10.2025"
click at [194, 59] on input "text" at bounding box center [215, 58] width 333 height 20
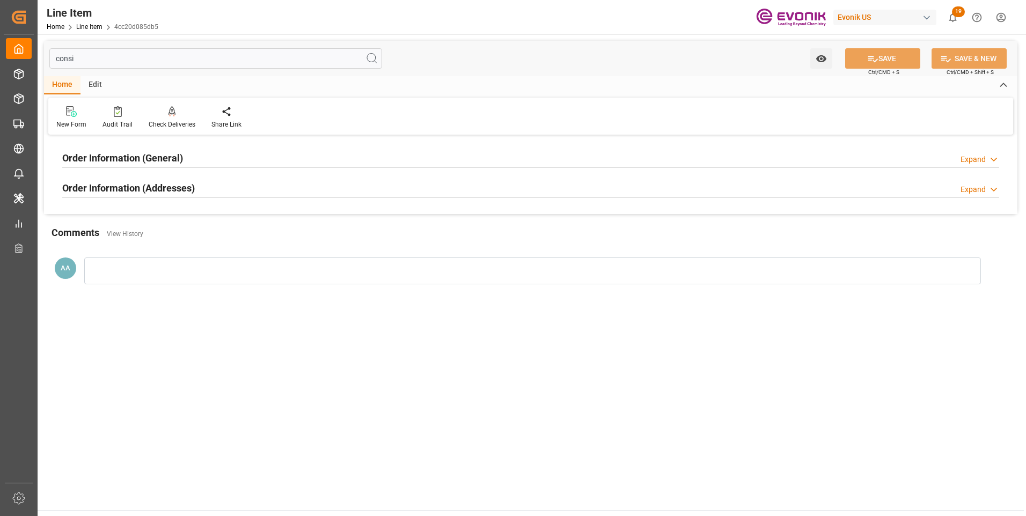
type input "consi"
click at [153, 162] on h2 "Order Information (General)" at bounding box center [122, 158] width 121 height 14
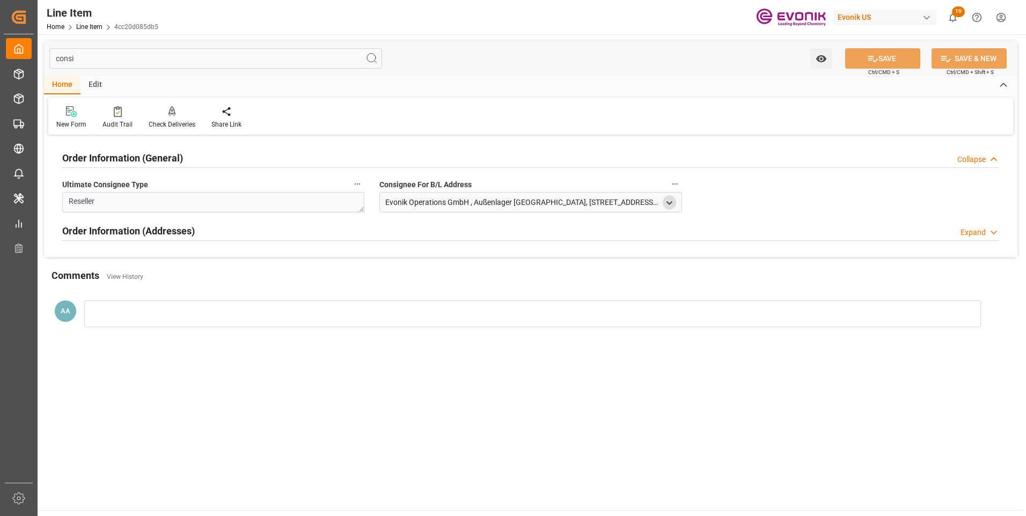
click at [674, 200] on div "open menu" at bounding box center [669, 202] width 13 height 14
click at [666, 201] on icon "open menu" at bounding box center [669, 203] width 9 height 9
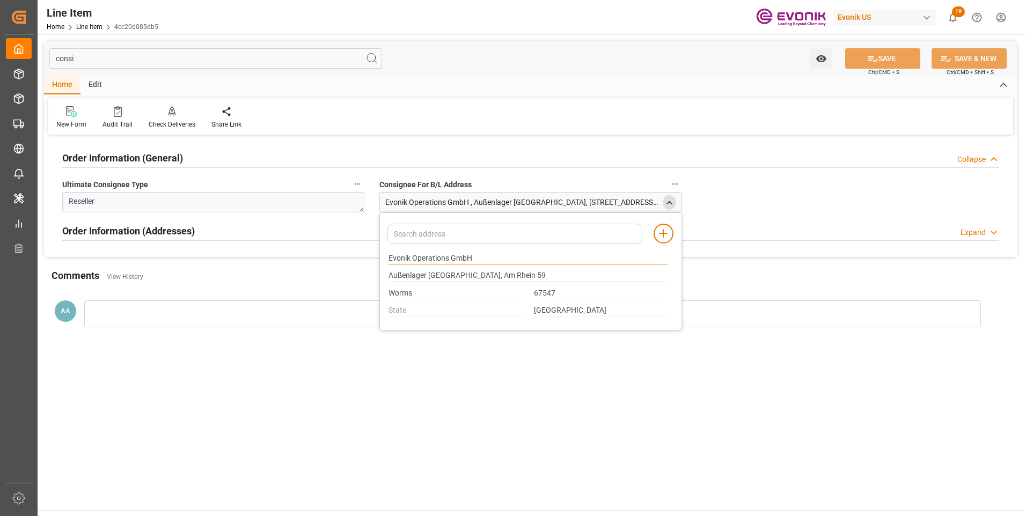
drag, startPoint x: 449, startPoint y: 257, endPoint x: 332, endPoint y: 262, distance: 116.6
click at [332, 262] on div "consi Watch Option SAVE Ctrl/CMD + S SAVE & NEW Ctrl/CMD + Shift + S Home Edit …" at bounding box center [531, 193] width 974 height 304
